Goal: Book appointment/travel/reservation

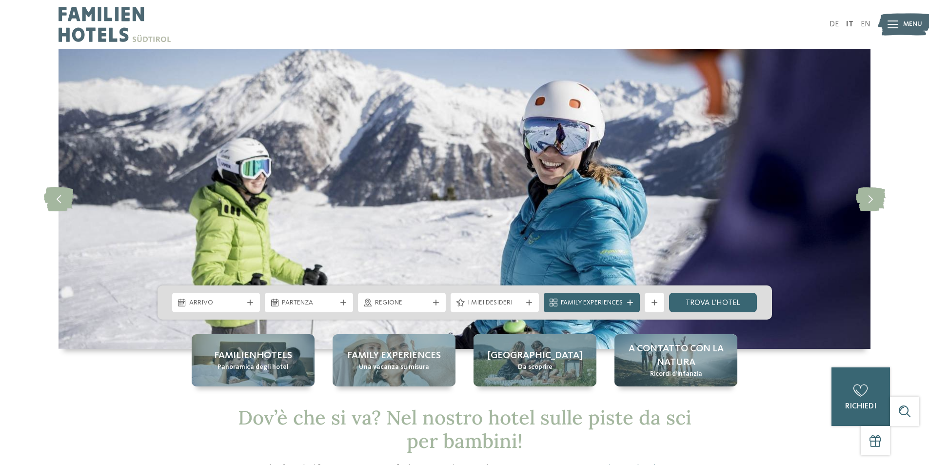
click at [227, 307] on span "Arrivo" at bounding box center [216, 303] width 54 height 10
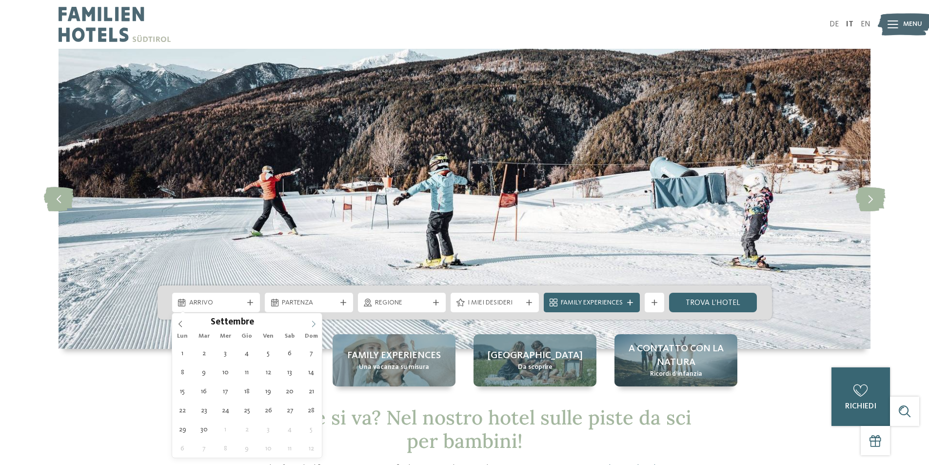
click at [314, 319] on span at bounding box center [313, 321] width 17 height 17
type input "****"
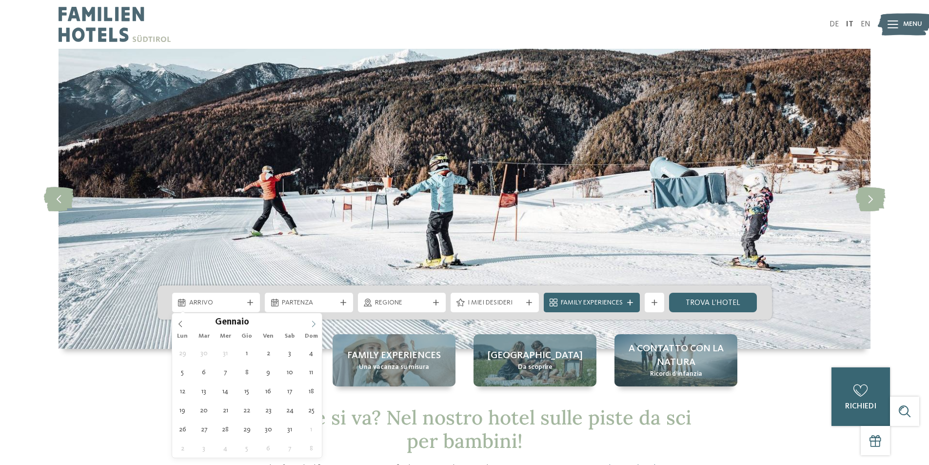
click at [314, 319] on span at bounding box center [313, 321] width 17 height 17
type div "[DATE]"
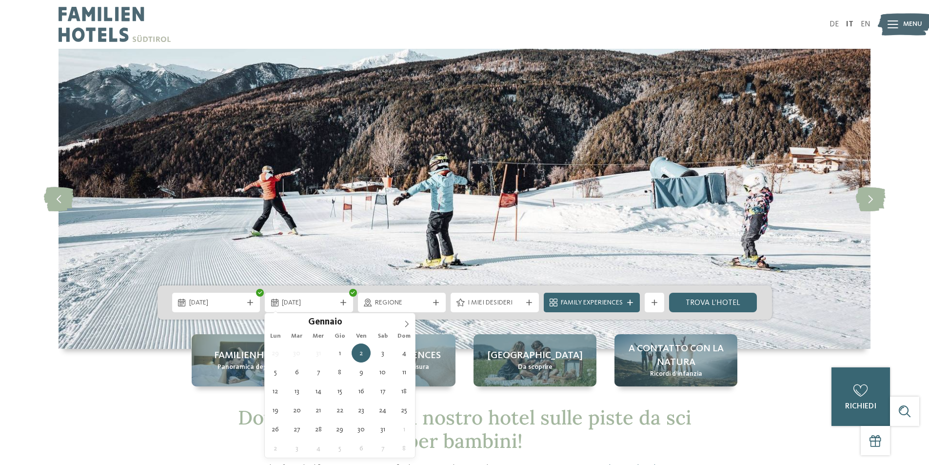
type input "****"
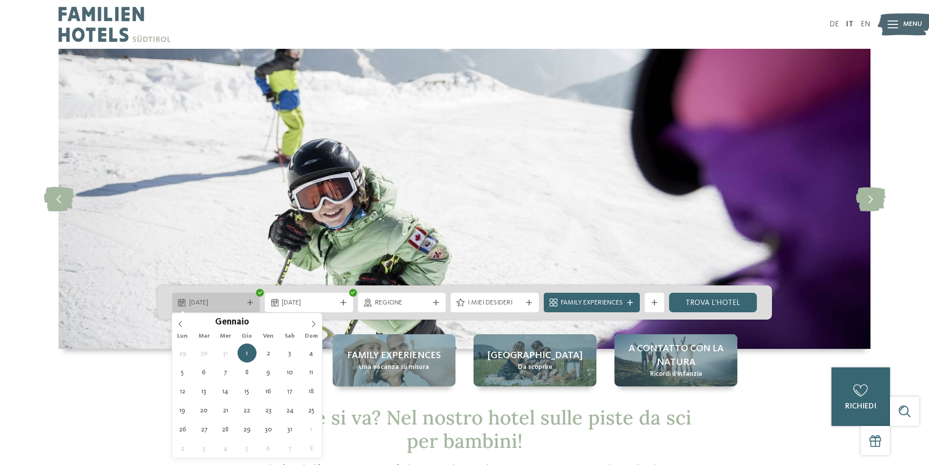
click at [236, 304] on span "[DATE]" at bounding box center [216, 303] width 54 height 10
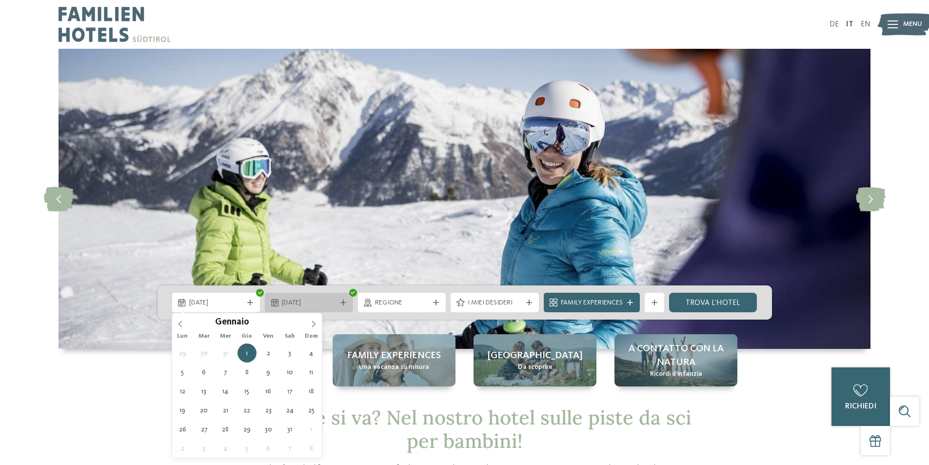
click at [290, 306] on span "[DATE]" at bounding box center [309, 303] width 54 height 10
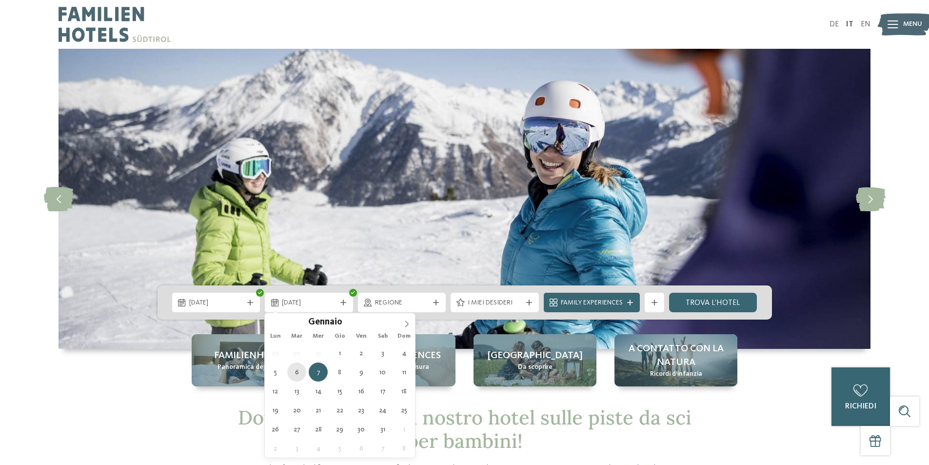
type div "[DATE]"
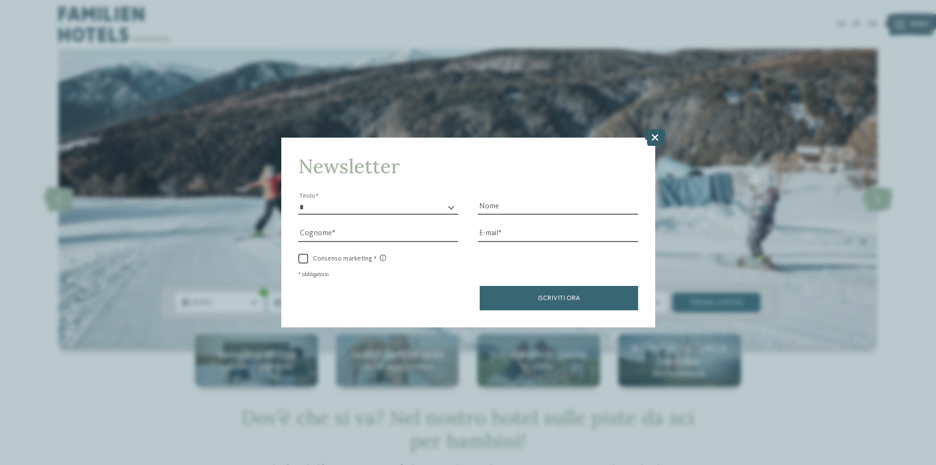
click at [656, 134] on icon at bounding box center [655, 137] width 21 height 17
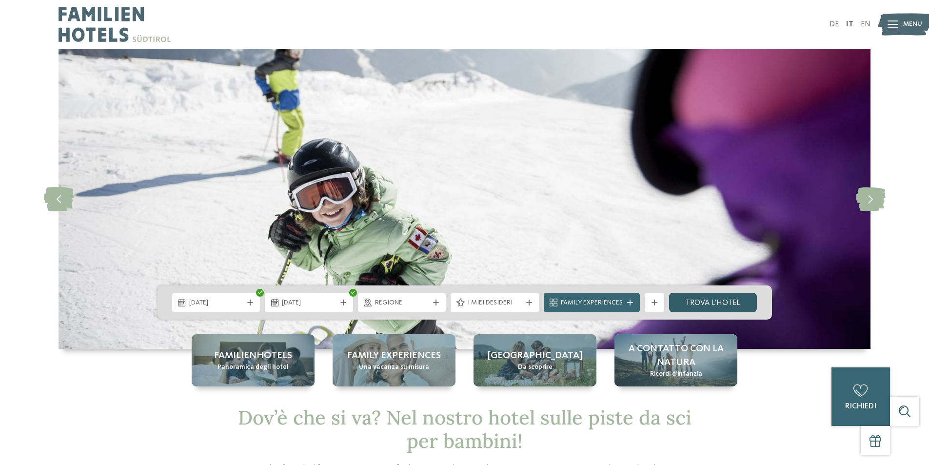
click at [724, 300] on link "trova l’hotel" at bounding box center [713, 303] width 88 height 20
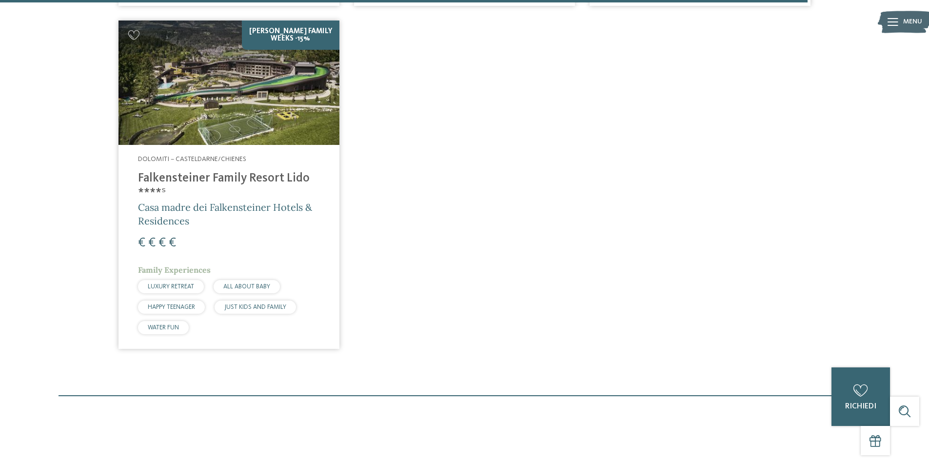
scroll to position [2075, 0]
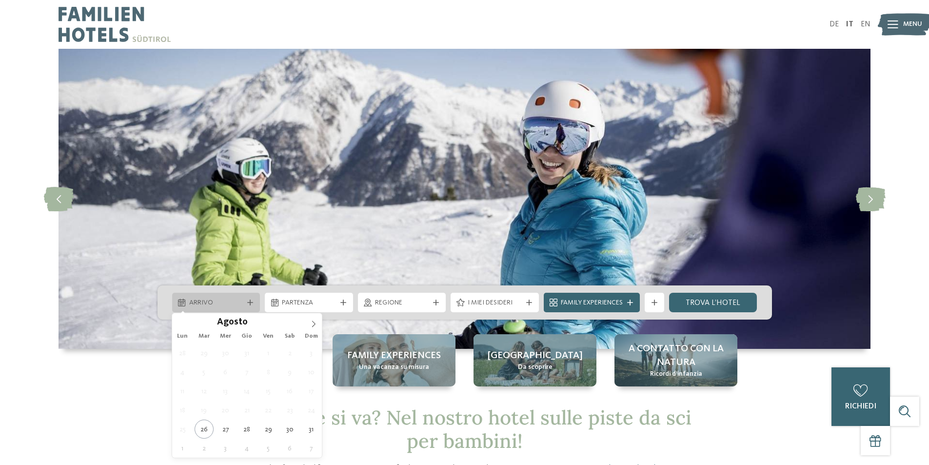
click at [228, 299] on span "Arrivo" at bounding box center [216, 303] width 54 height 10
click at [310, 324] on icon at bounding box center [313, 323] width 7 height 7
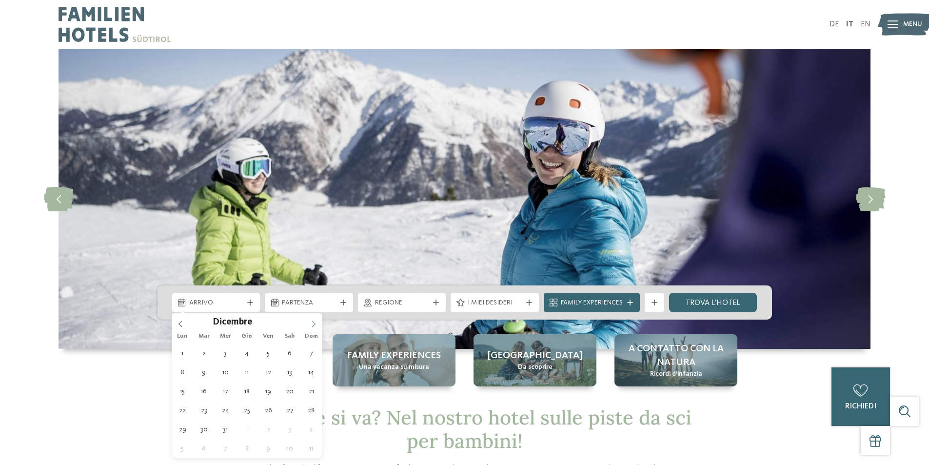
type input "****"
click at [310, 324] on icon at bounding box center [313, 323] width 7 height 7
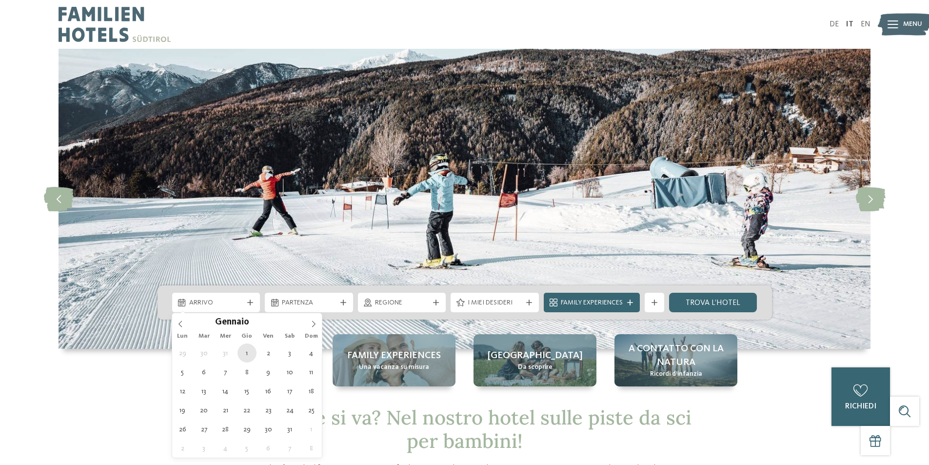
type div "[DATE]"
type input "****"
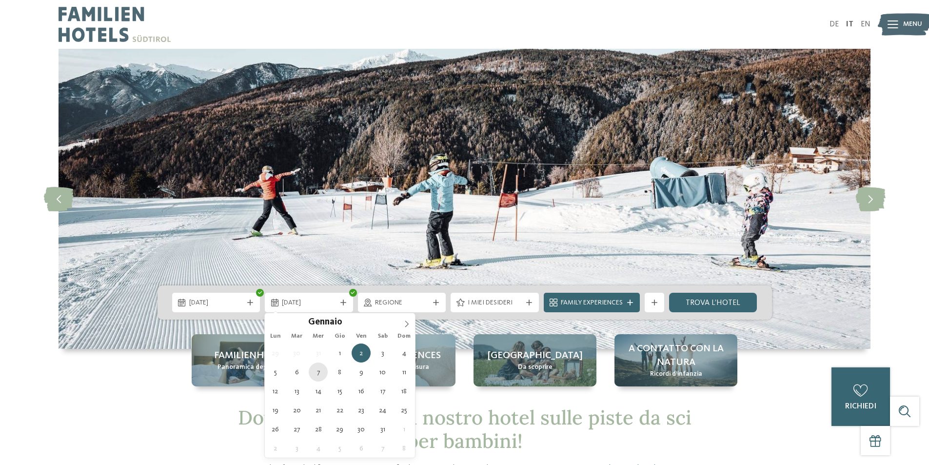
type div "[DATE]"
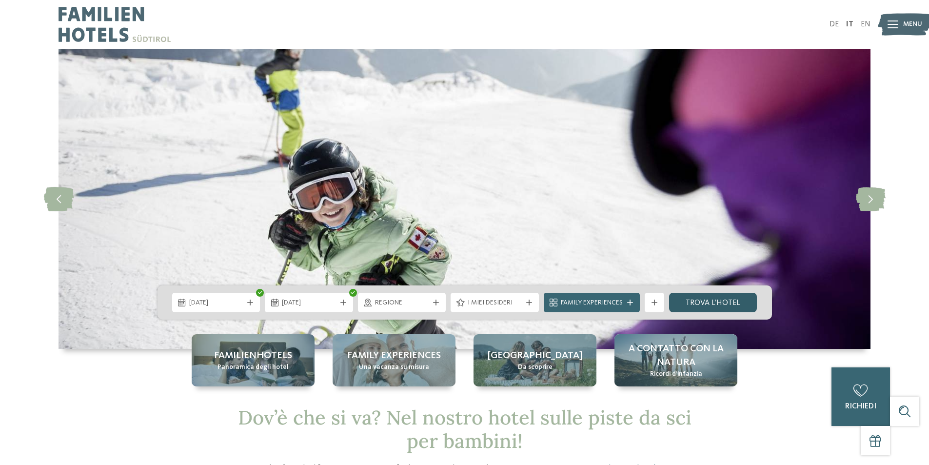
click at [717, 308] on link "trova l’hotel" at bounding box center [713, 303] width 88 height 20
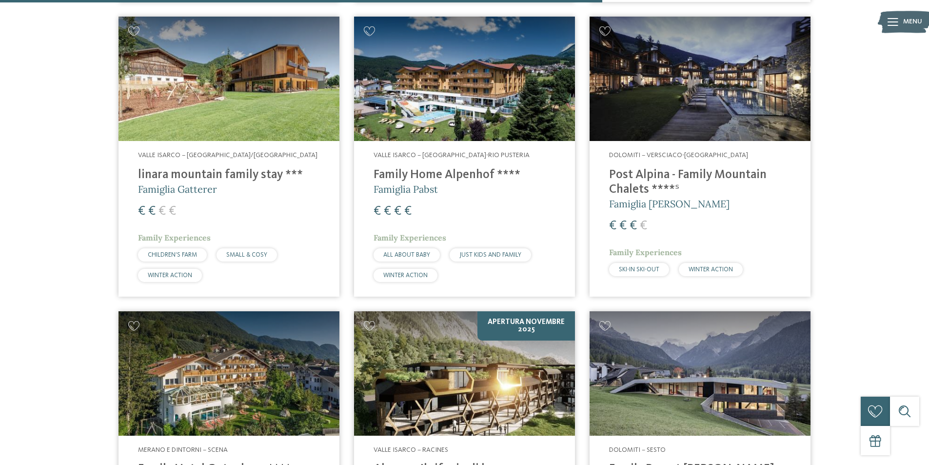
scroll to position [1344, 0]
